Goal: Manage account settings

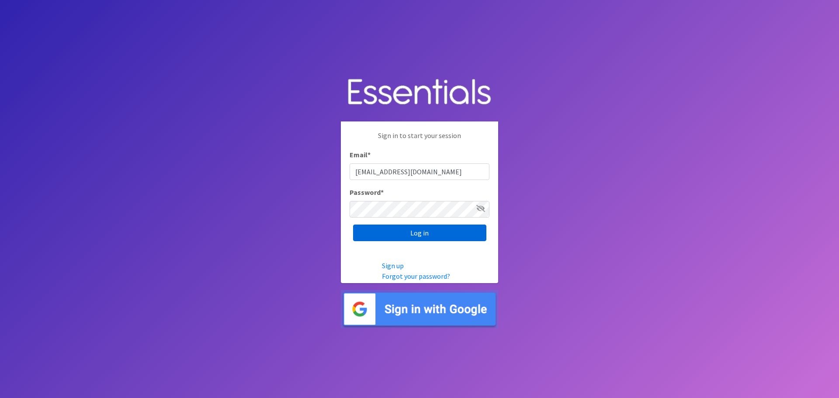
click at [424, 236] on input "Log in" at bounding box center [419, 233] width 133 height 17
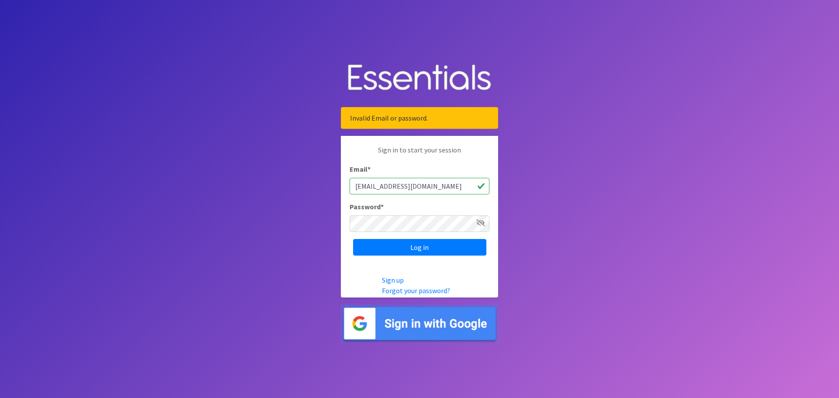
drag, startPoint x: 398, startPoint y: 210, endPoint x: 395, endPoint y: 215, distance: 6.1
click at [398, 211] on div "Password *" at bounding box center [420, 216] width 140 height 31
click at [421, 249] on input "Log in" at bounding box center [419, 247] width 133 height 17
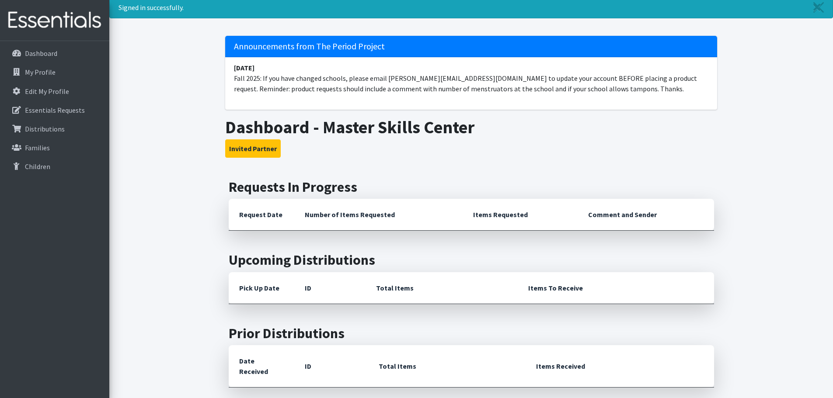
scroll to position [44, 0]
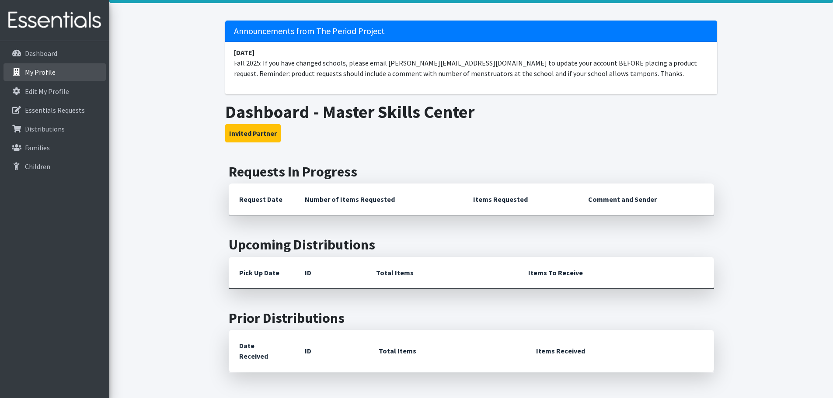
click at [46, 73] on p "My Profile" at bounding box center [40, 72] width 31 height 9
click at [28, 73] on p "My Profile" at bounding box center [40, 72] width 31 height 9
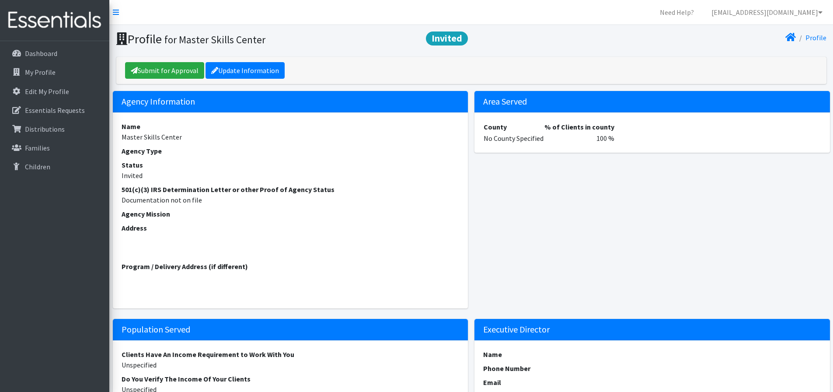
click at [153, 233] on address "Address" at bounding box center [291, 237] width 338 height 31
click at [154, 226] on address "Address" at bounding box center [291, 237] width 338 height 31
click at [148, 234] on address "Address" at bounding box center [291, 237] width 338 height 31
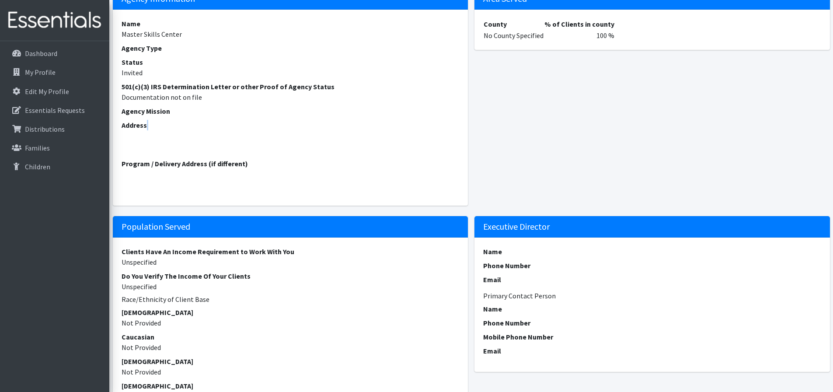
scroll to position [44, 0]
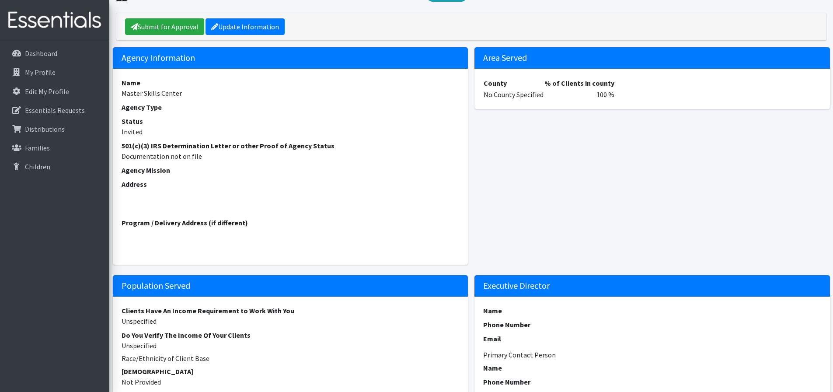
click at [257, 226] on address "Program / Delivery Address (if different)" at bounding box center [291, 232] width 338 height 31
click at [264, 224] on address "Program / Delivery Address (if different)" at bounding box center [291, 232] width 338 height 31
click at [260, 224] on address "Program / Delivery Address (if different)" at bounding box center [291, 232] width 338 height 31
click at [156, 185] on address "Address" at bounding box center [291, 194] width 338 height 31
click at [261, 221] on address "Program / Delivery Address (if different)" at bounding box center [291, 232] width 338 height 31
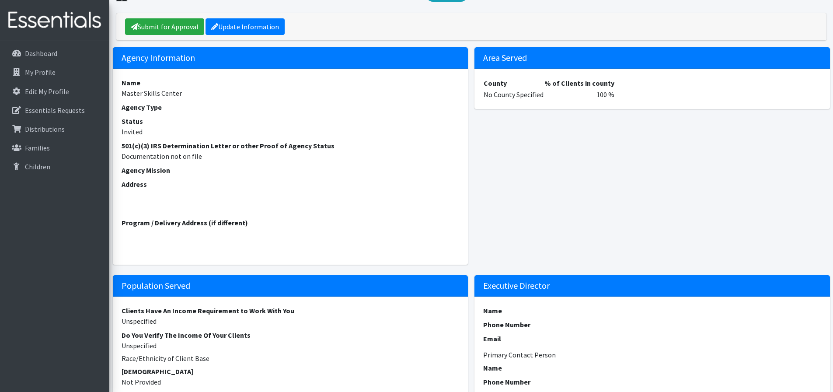
click at [251, 219] on address "Program / Delivery Address (if different)" at bounding box center [291, 232] width 338 height 31
click at [247, 222] on address "Program / Delivery Address (if different)" at bounding box center [291, 232] width 338 height 31
click at [250, 222] on address "Program / Delivery Address (if different)" at bounding box center [291, 232] width 338 height 31
drag, startPoint x: 253, startPoint y: 226, endPoint x: 257, endPoint y: 224, distance: 4.7
click at [255, 225] on address "Program / Delivery Address (if different)" at bounding box center [291, 232] width 338 height 31
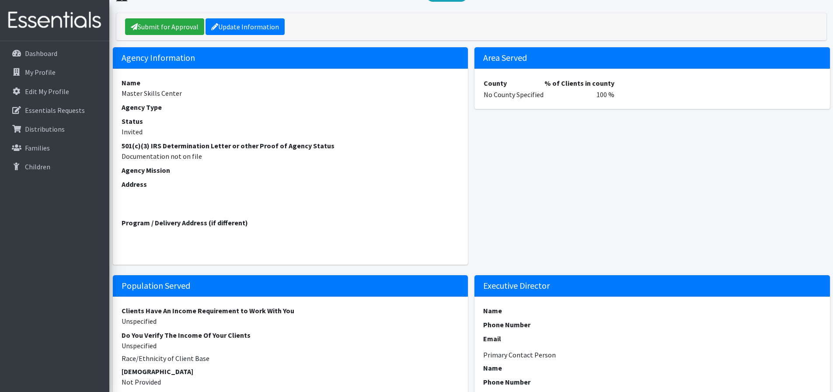
click at [274, 225] on address "Program / Delivery Address (if different)" at bounding box center [291, 232] width 338 height 31
click at [241, 219] on strong "Program / Delivery Address (if different)" at bounding box center [185, 222] width 126 height 9
click at [249, 223] on address "Program / Delivery Address (if different)" at bounding box center [291, 232] width 338 height 31
click at [232, 24] on link "Update Information" at bounding box center [244, 26] width 79 height 17
click at [252, 221] on address "Program / Delivery Address (if different)" at bounding box center [291, 232] width 338 height 31
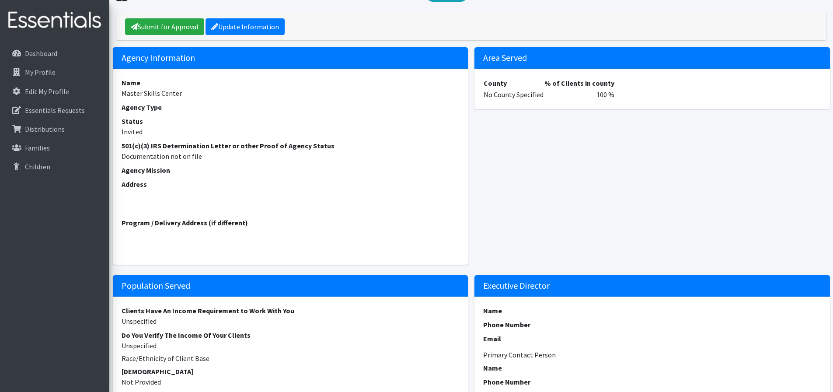
click at [155, 242] on address "Program / Delivery Address (if different)" at bounding box center [291, 232] width 338 height 31
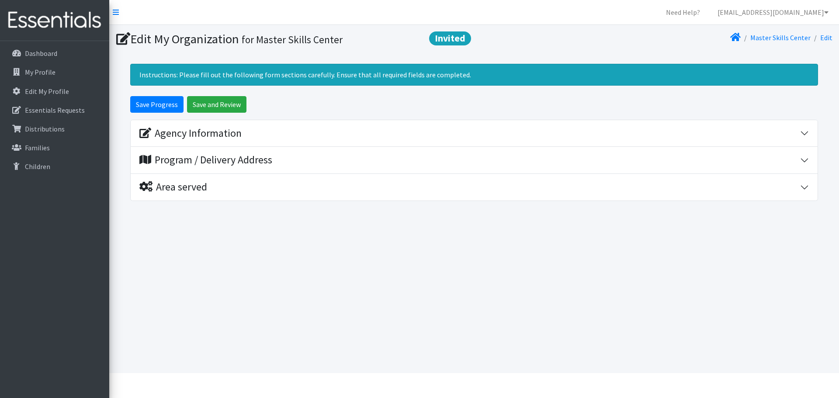
click at [286, 158] on div "Program / Delivery Address" at bounding box center [469, 160] width 661 height 13
click at [361, 264] on div "Edit My Organization Invited for Master Skills Center Master Skills Center Edit…" at bounding box center [474, 199] width 730 height 348
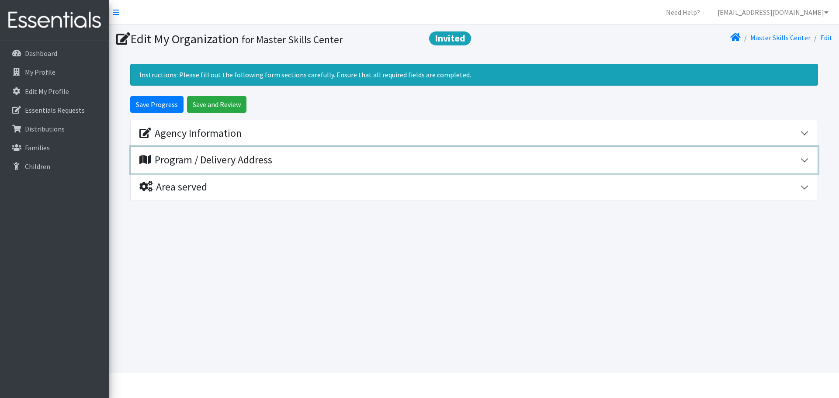
click at [296, 163] on div "Program / Delivery Address" at bounding box center [469, 160] width 661 height 13
click at [296, 162] on div "Program / Delivery Address" at bounding box center [469, 160] width 661 height 13
click at [205, 171] on button "Program / Delivery Address" at bounding box center [474, 160] width 687 height 27
click at [299, 153] on button "Program / Delivery Address" at bounding box center [474, 160] width 687 height 27
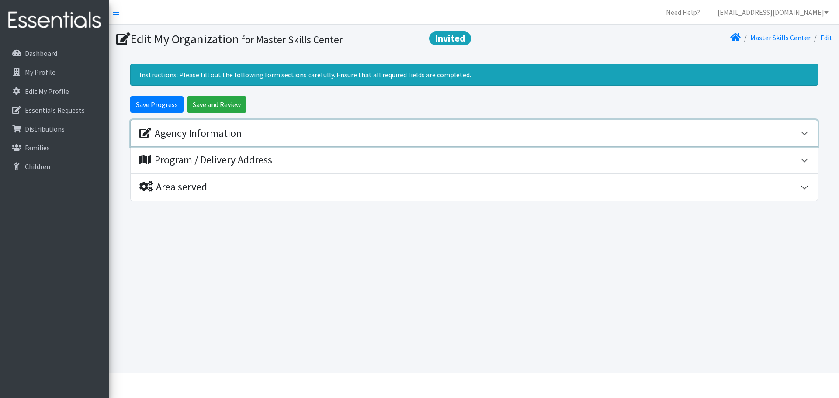
click at [266, 140] on button "Agency Information" at bounding box center [474, 133] width 687 height 27
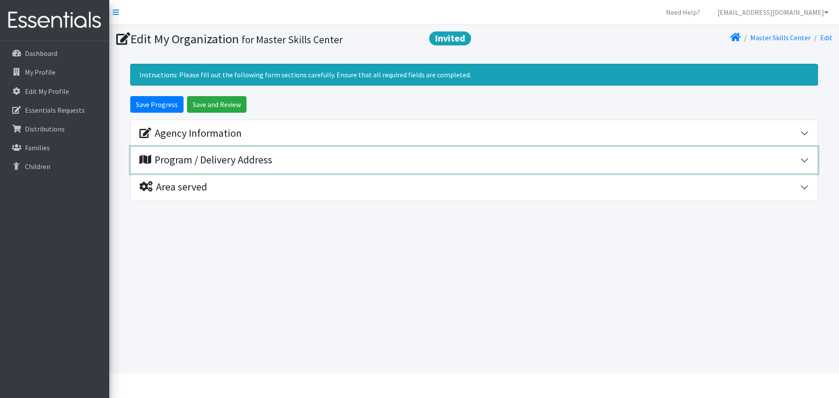
click at [306, 172] on button "Program / Delivery Address" at bounding box center [474, 160] width 687 height 27
click at [304, 167] on button "Program / Delivery Address" at bounding box center [474, 160] width 687 height 27
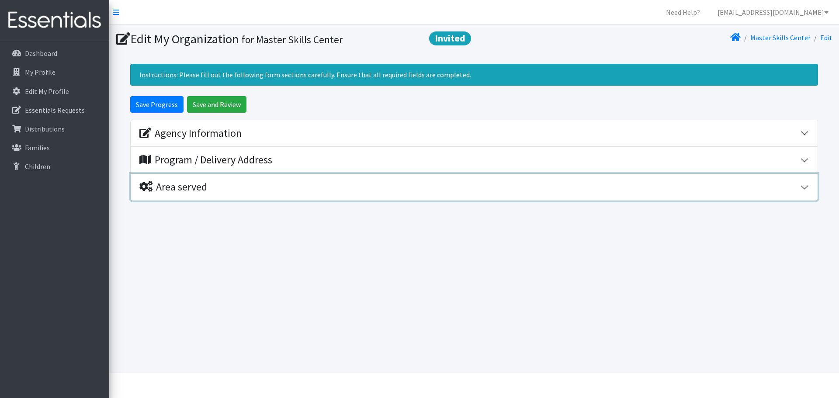
click at [241, 187] on div "Area served" at bounding box center [469, 187] width 661 height 13
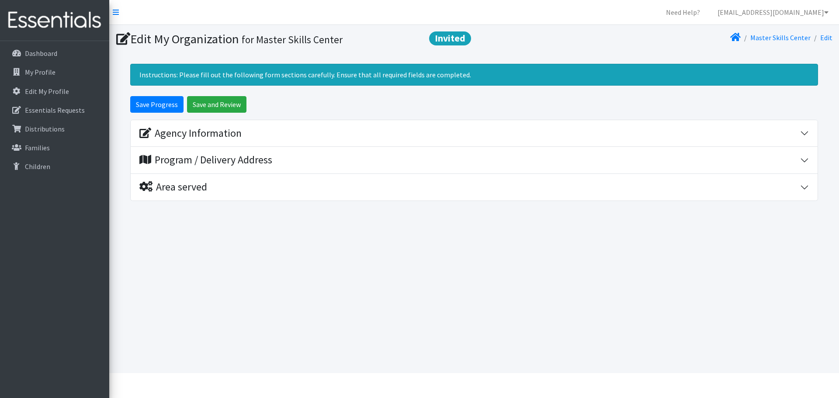
click at [228, 257] on div "Edit My Organization Invited for Master Skills Center Master Skills Center Edit…" at bounding box center [474, 199] width 730 height 348
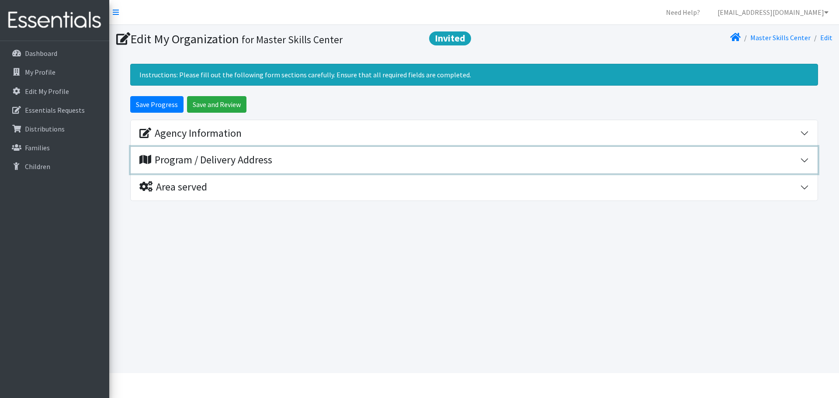
click at [298, 160] on div "Program / Delivery Address" at bounding box center [469, 160] width 661 height 13
click at [287, 162] on div "Program / Delivery Address" at bounding box center [469, 160] width 661 height 13
click at [291, 154] on div "Program / Delivery Address" at bounding box center [469, 160] width 661 height 13
drag, startPoint x: 328, startPoint y: 159, endPoint x: 478, endPoint y: 189, distance: 152.5
click at [330, 159] on div "Program / Delivery Address" at bounding box center [469, 160] width 661 height 13
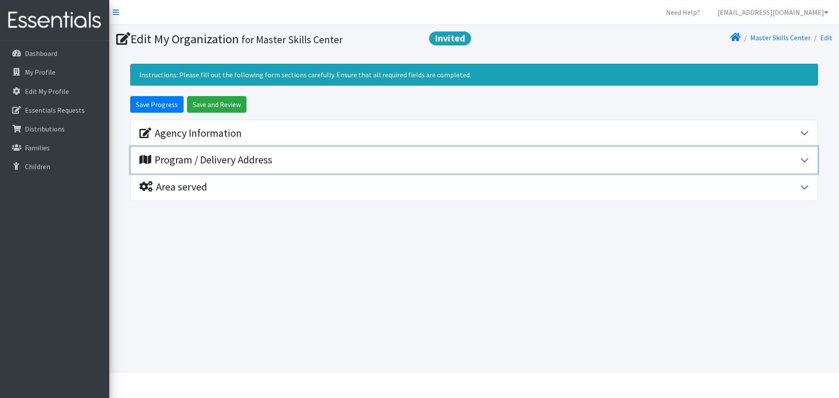
click at [810, 161] on button "Program / Delivery Address" at bounding box center [474, 160] width 687 height 27
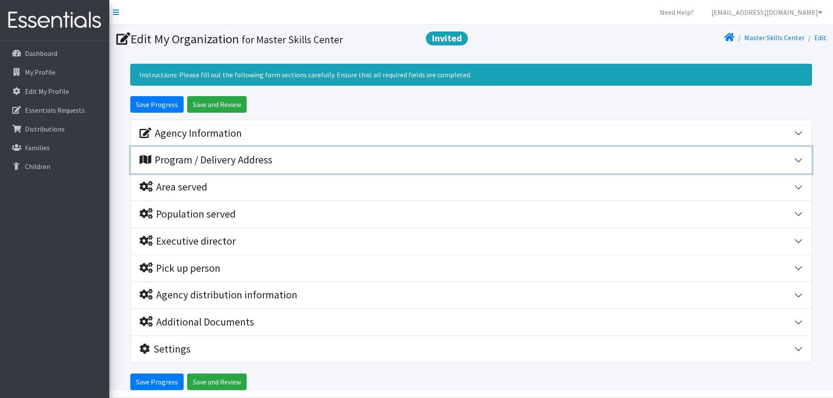
click at [800, 159] on button "Program / Delivery Address" at bounding box center [471, 160] width 681 height 27
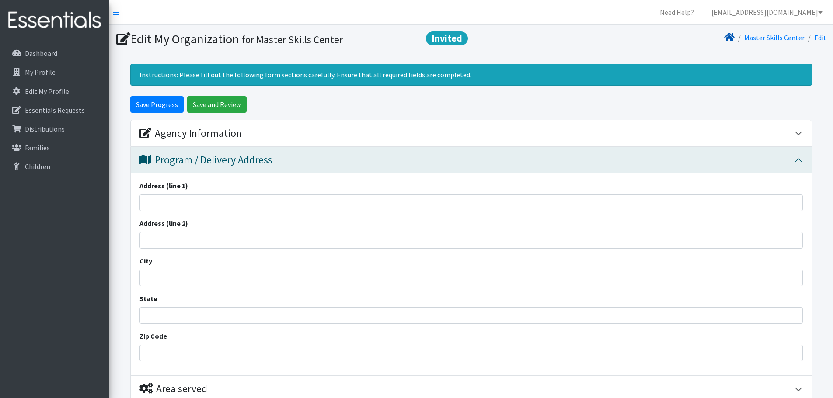
click at [734, 38] on icon at bounding box center [729, 37] width 10 height 7
